Goal: Find contact information: Find contact information

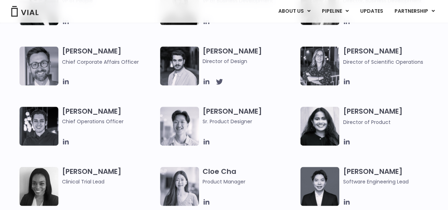
click at [88, 119] on span "Chief Operations Officer" at bounding box center [109, 122] width 95 height 8
copy div "Chief Operations Officer"
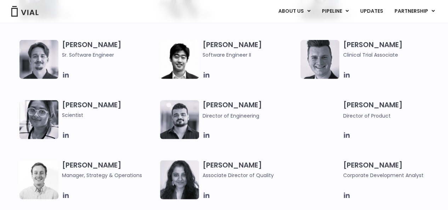
scroll to position [885, 0]
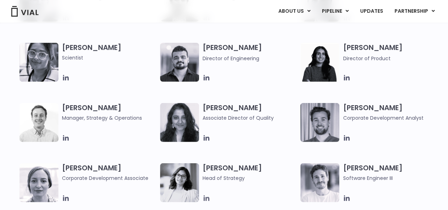
click at [205, 195] on icon at bounding box center [206, 198] width 8 height 8
click at [204, 177] on span "Head of Strategy" at bounding box center [249, 178] width 95 height 8
click at [204, 176] on span "Head of Strategy" at bounding box center [249, 178] width 95 height 8
copy div "Head of Strategy"
